Goal: Information Seeking & Learning: Learn about a topic

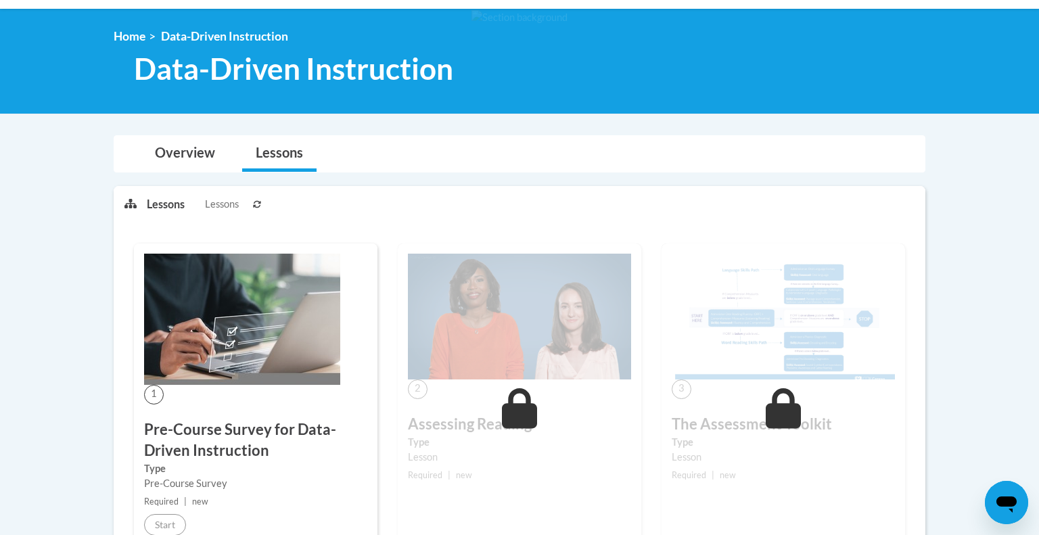
scroll to position [244, 0]
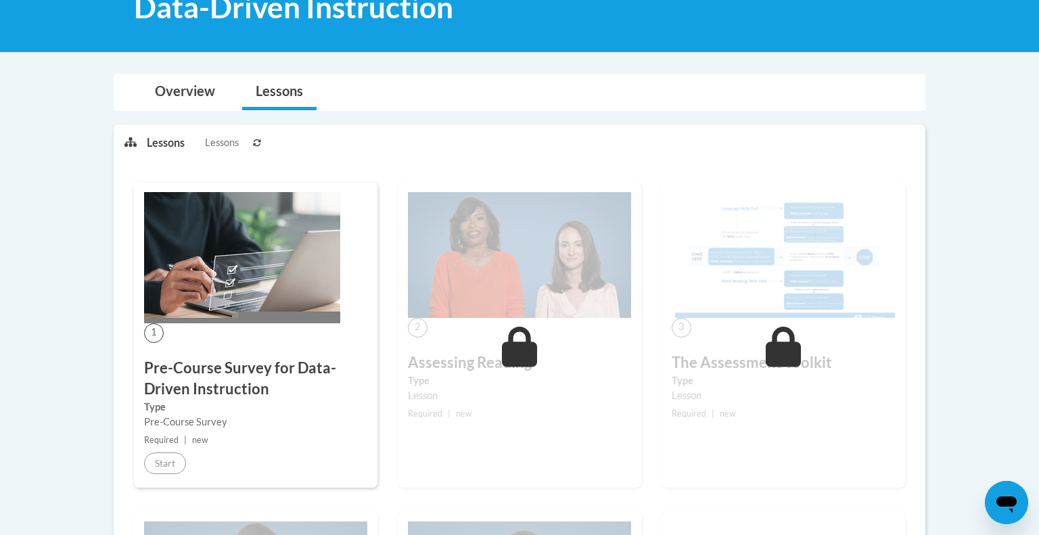
scroll to position [232, 0]
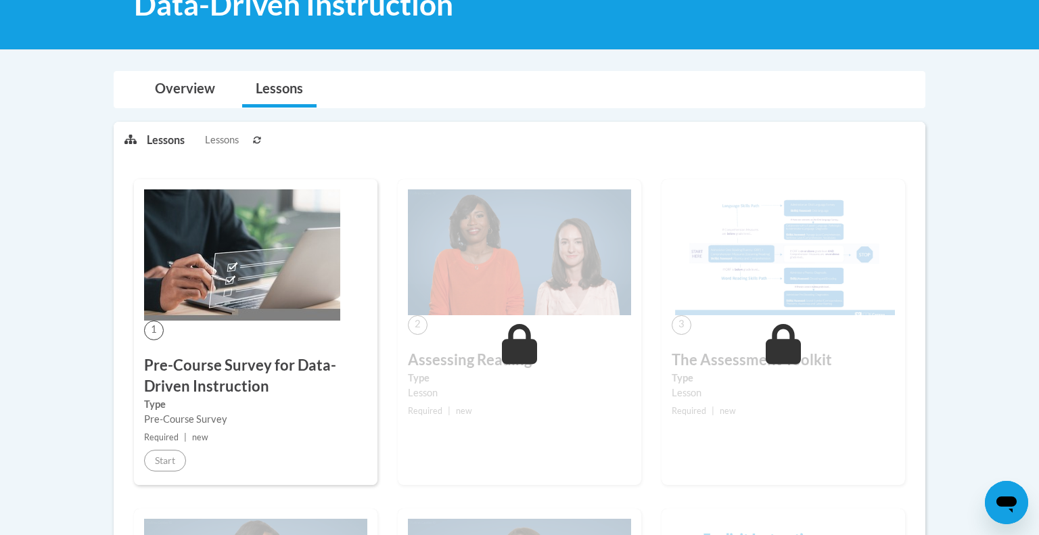
click at [514, 352] on icon at bounding box center [520, 344] width 36 height 41
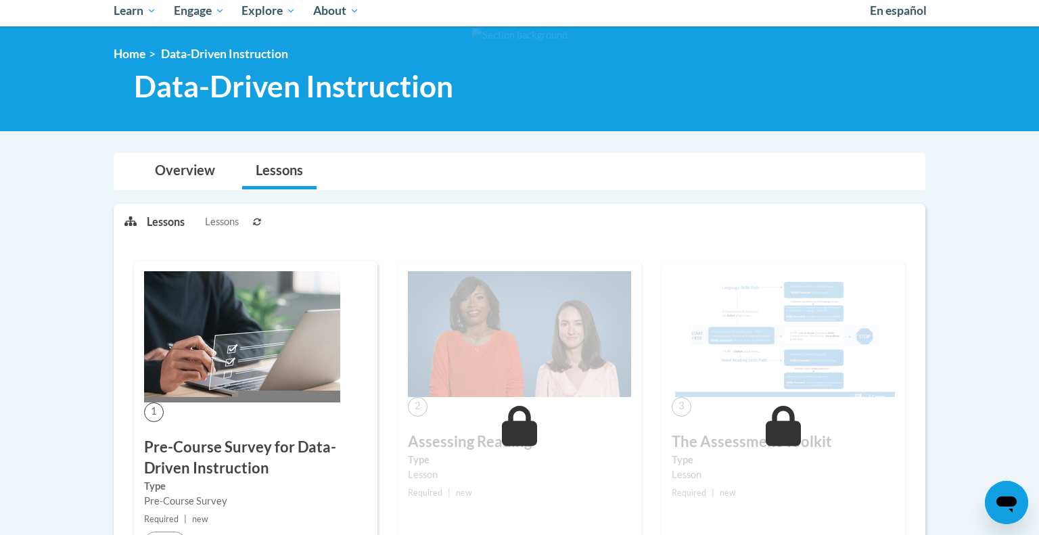
scroll to position [0, 0]
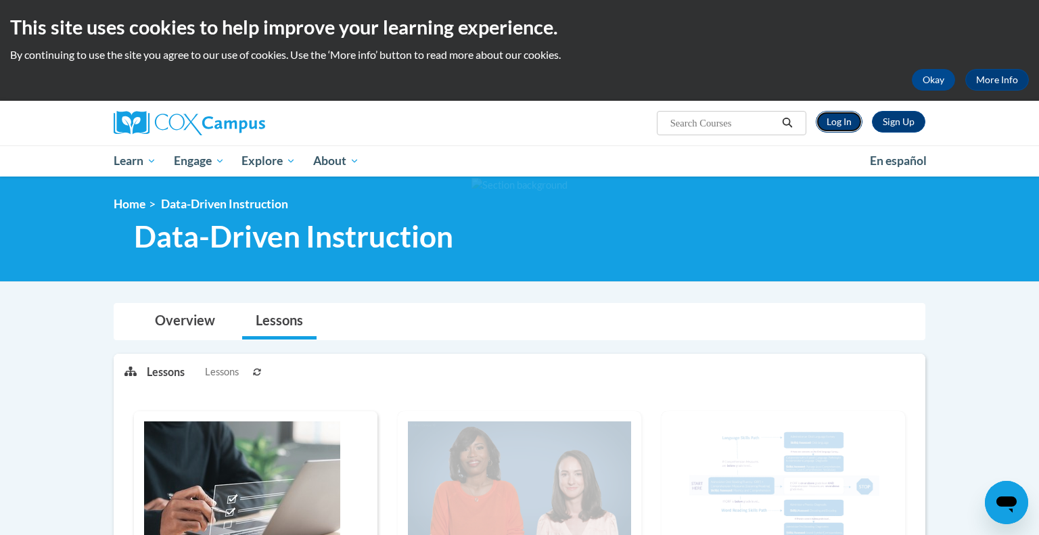
click at [846, 126] on link "Log In" at bounding box center [839, 122] width 47 height 22
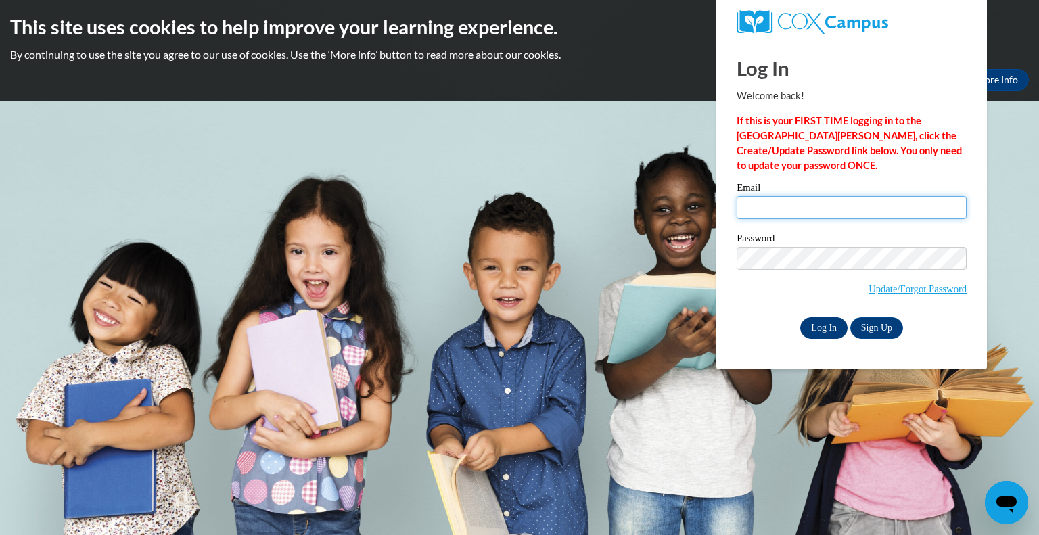
type input "dmccain@kewaskumschools.org"
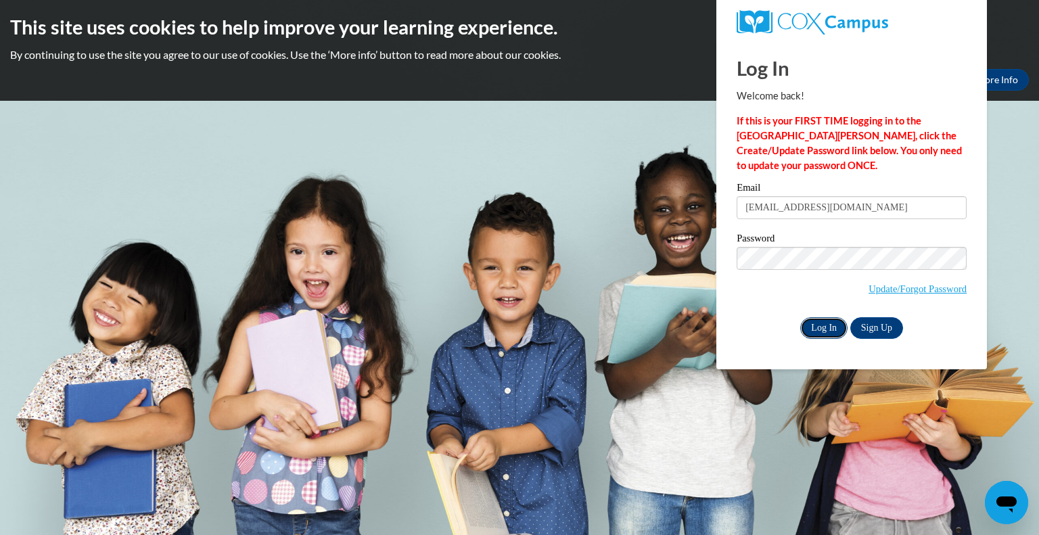
click at [816, 331] on input "Log In" at bounding box center [823, 328] width 47 height 22
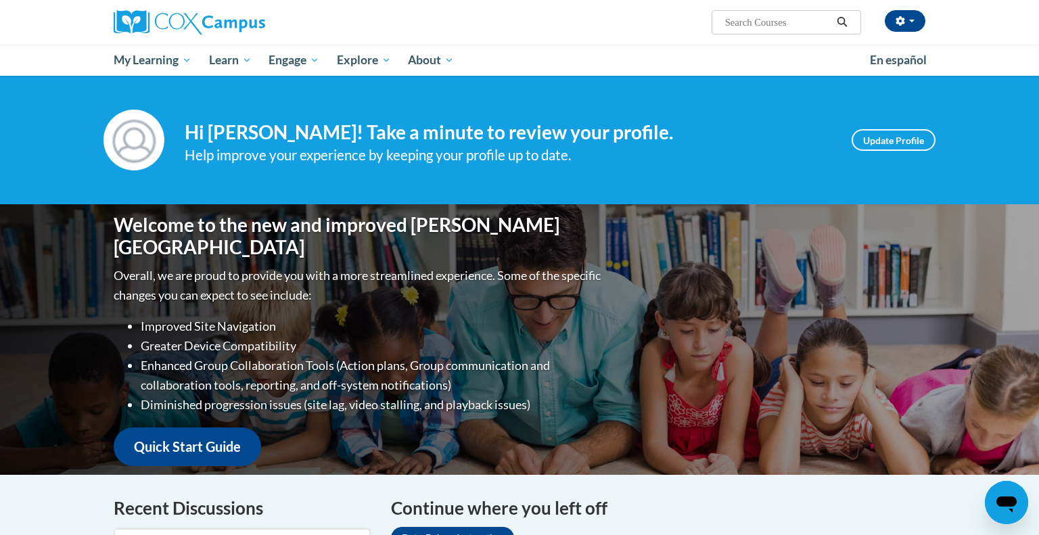
scroll to position [287, 0]
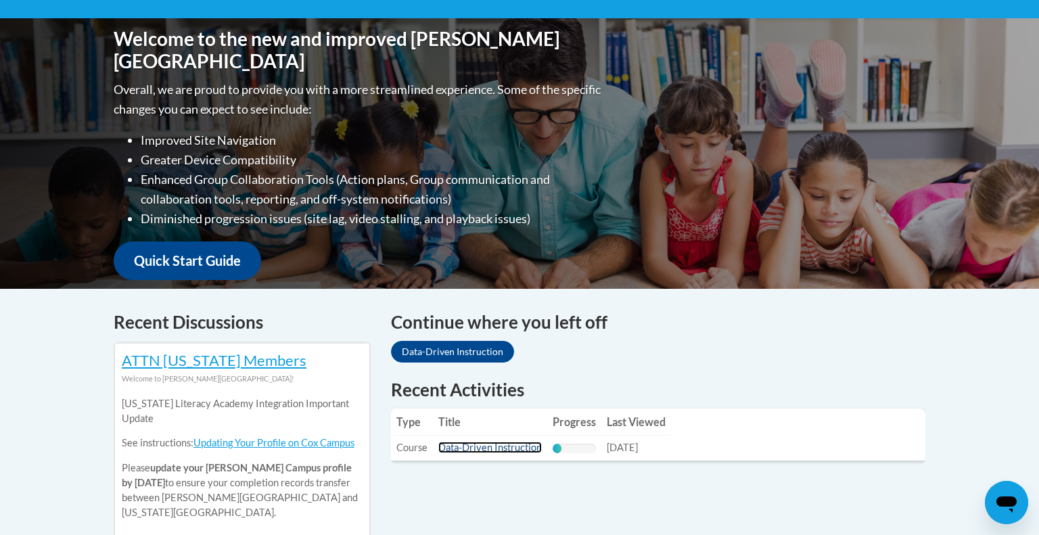
click at [517, 444] on link "Data-Driven Instruction" at bounding box center [489, 447] width 103 height 11
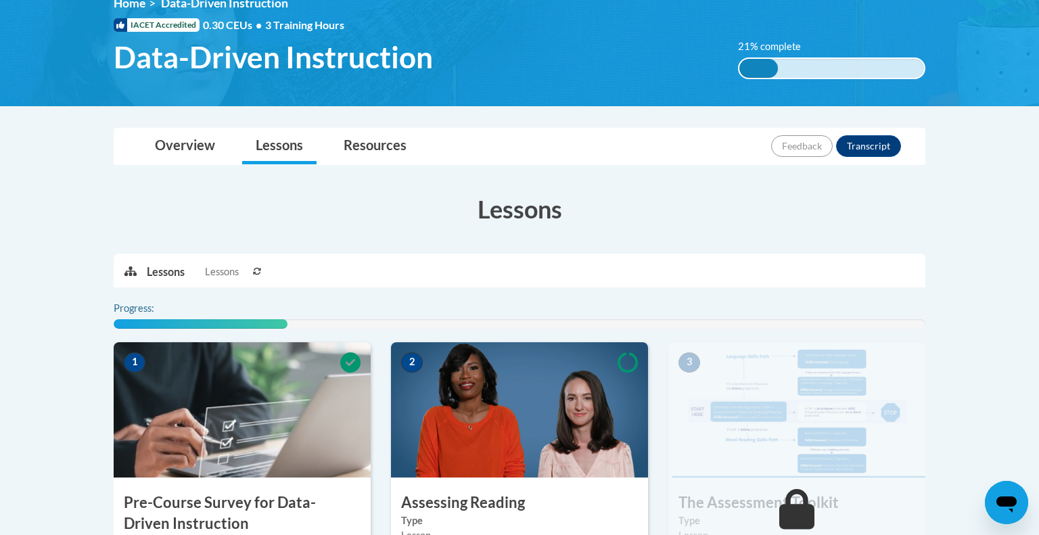
scroll to position [341, 0]
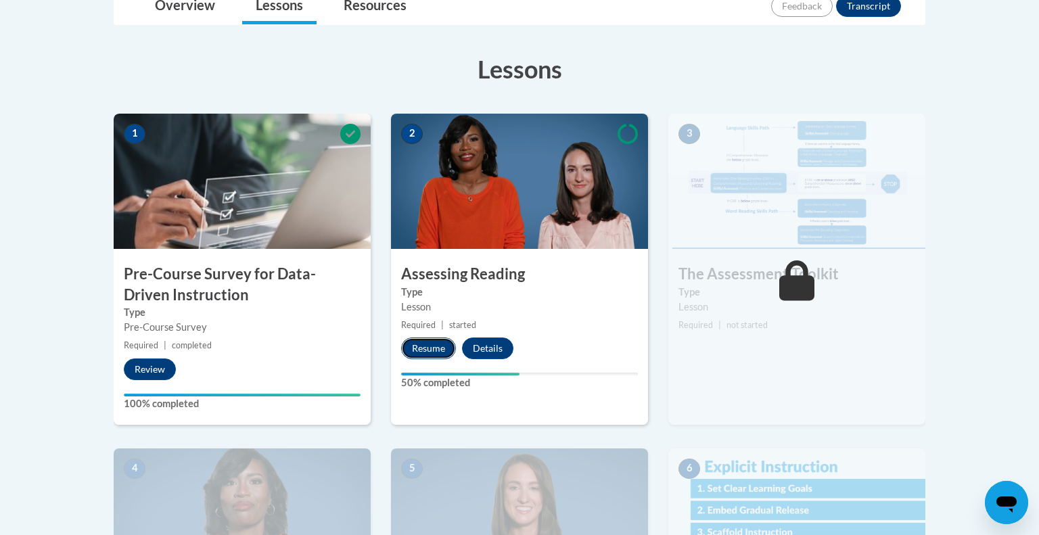
click at [438, 346] on button "Resume" at bounding box center [428, 349] width 55 height 22
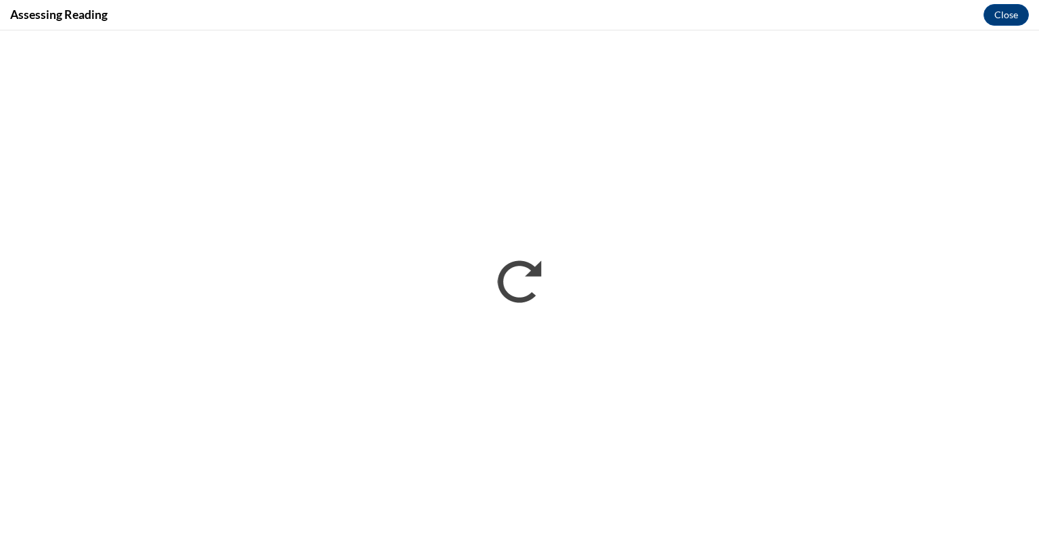
scroll to position [0, 0]
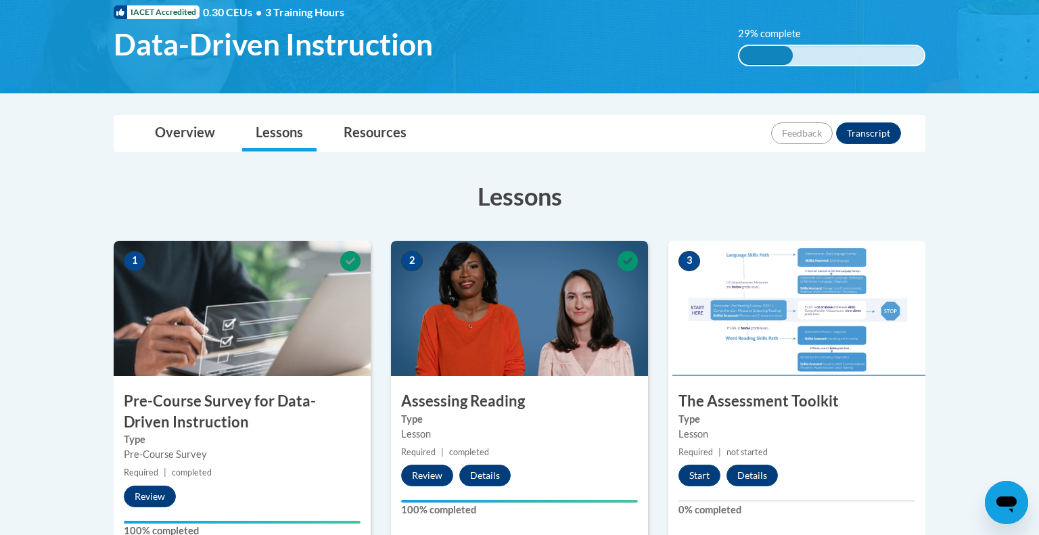
scroll to position [242, 0]
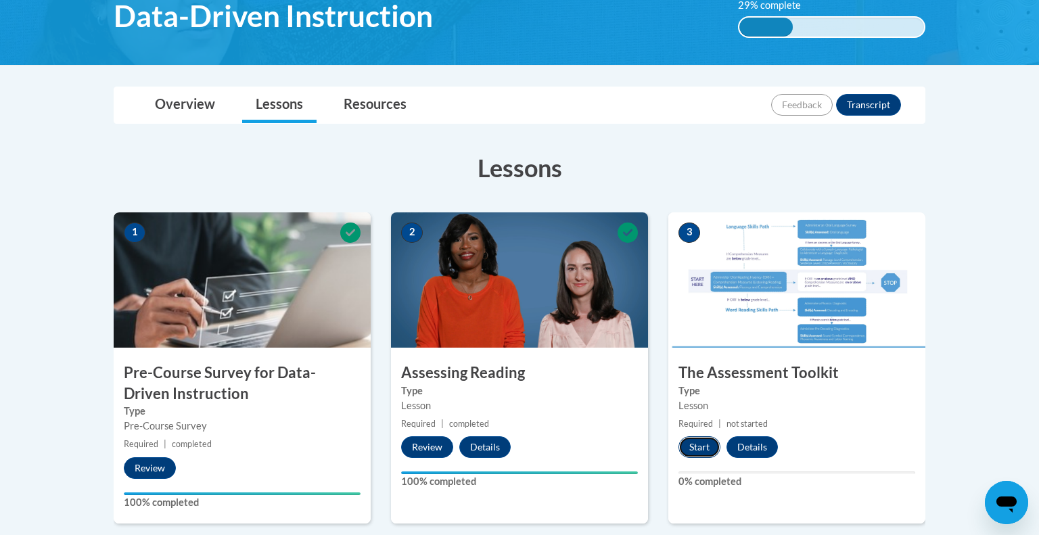
click at [691, 441] on button "Start" at bounding box center [699, 447] width 42 height 22
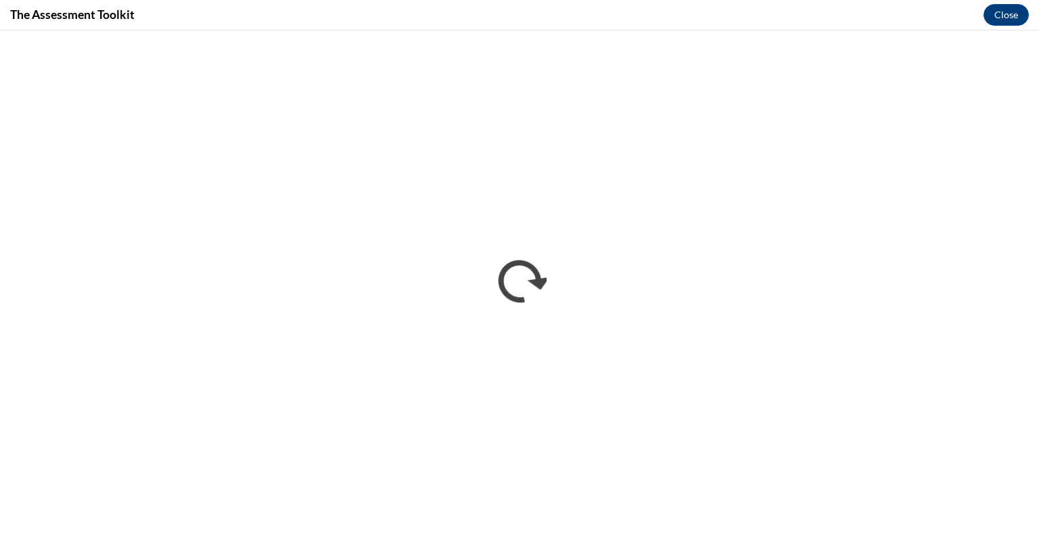
scroll to position [0, 0]
